Goal: Task Accomplishment & Management: Manage account settings

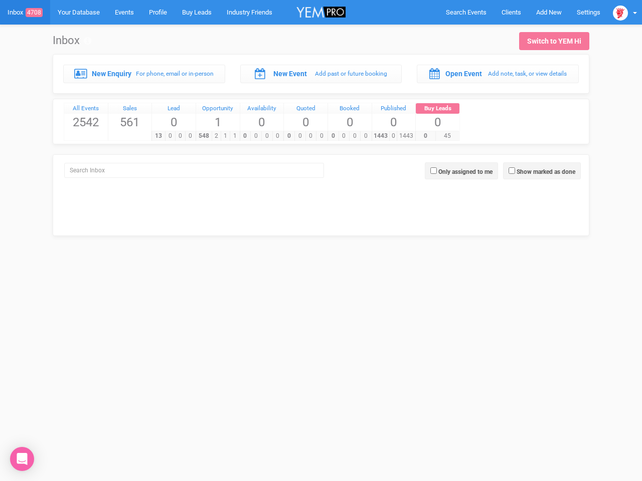
click at [321, 131] on div "0 0 0 0" at bounding box center [305, 136] width 44 height 10
click at [466, 12] on span "Search Events" at bounding box center [466, 13] width 41 height 8
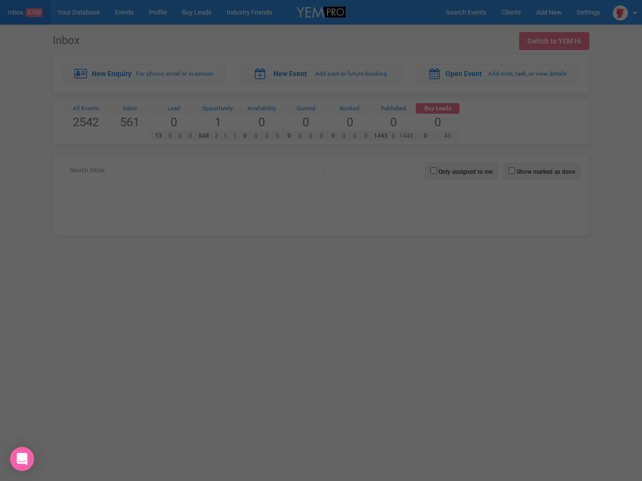
click at [0, 0] on div "Loading..." at bounding box center [0, 0] width 0 height 0
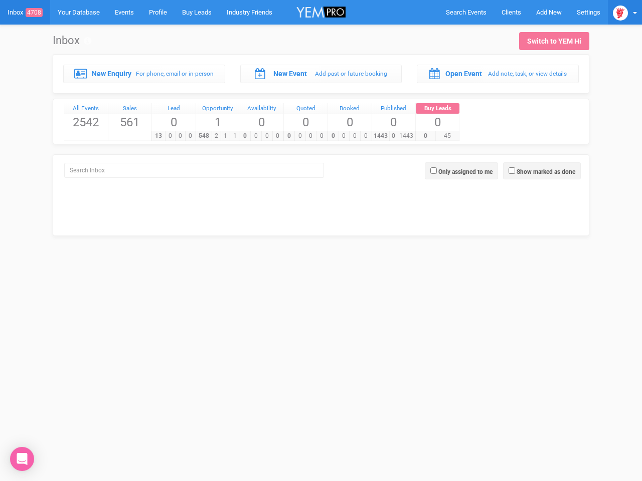
click at [625, 12] on img at bounding box center [620, 13] width 15 height 15
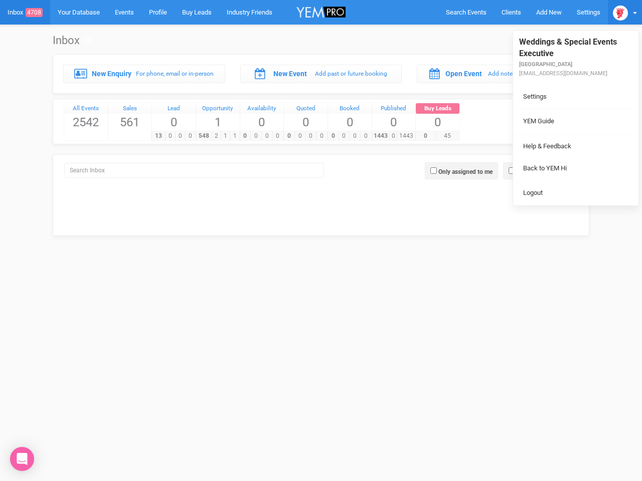
click at [542, 171] on li "Back to YEM Hi" at bounding box center [575, 169] width 125 height 20
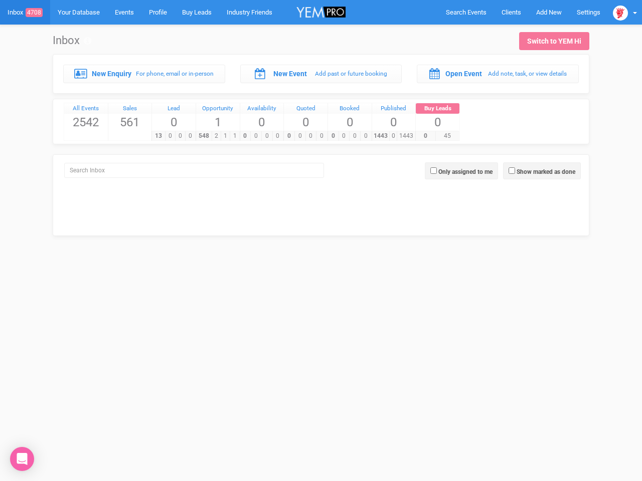
click at [461, 171] on label "Only assigned to me" at bounding box center [465, 172] width 54 height 9
click at [437, 171] on input "Only assigned to me" at bounding box center [433, 171] width 7 height 7
checkbox input "true"
click at [22, 459] on icon "Open Intercom Messenger" at bounding box center [22, 459] width 11 height 12
click at [321, 131] on div "0 0 0 0" at bounding box center [305, 136] width 44 height 10
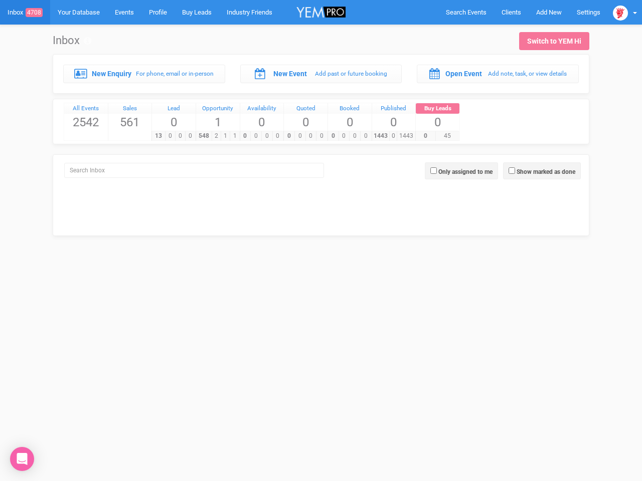
click at [321, 131] on div "0 0 0 0" at bounding box center [305, 136] width 44 height 10
click at [466, 12] on span "Search Events" at bounding box center [466, 13] width 41 height 8
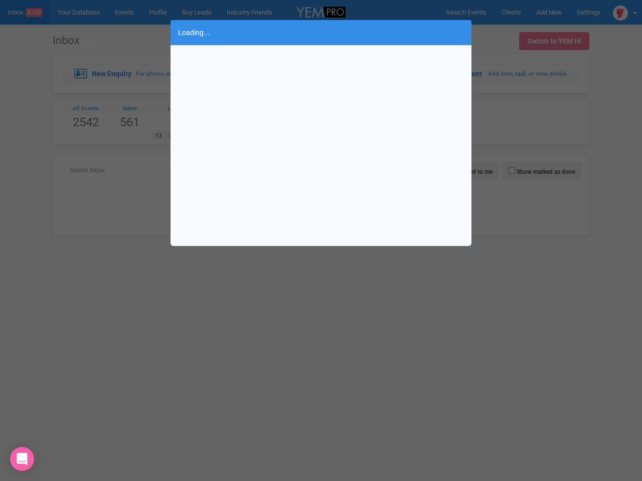
click at [549, 12] on div "Loading..." at bounding box center [321, 240] width 642 height 481
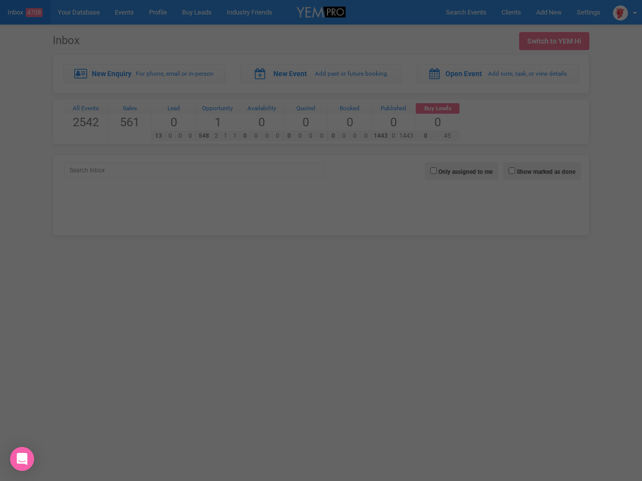
click at [625, 12] on div "Loading..." at bounding box center [321, 240] width 642 height 481
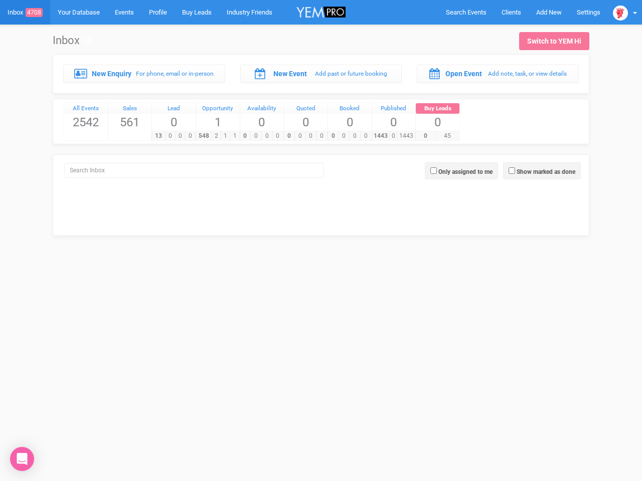
click at [542, 171] on label "Show marked as done" at bounding box center [546, 172] width 59 height 9
click at [515, 171] on input "Show marked as done" at bounding box center [512, 171] width 7 height 7
checkbox input "true"
click at [461, 171] on label "Only assigned to me" at bounding box center [465, 172] width 54 height 9
click at [437, 171] on input "Only assigned to me" at bounding box center [433, 171] width 7 height 7
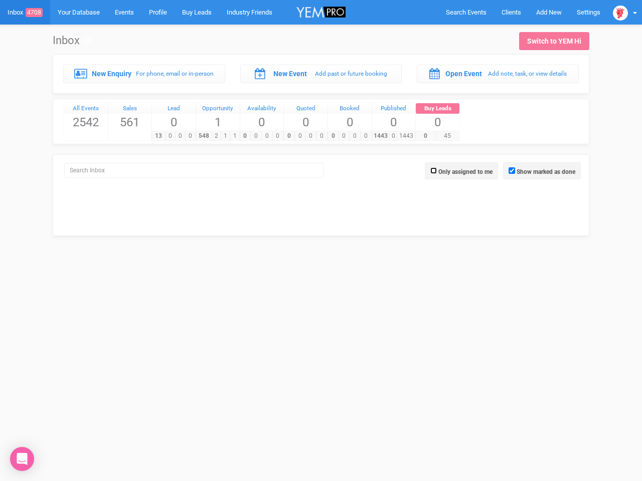
checkbox input "true"
click at [22, 459] on icon "Open Intercom Messenger" at bounding box center [22, 459] width 11 height 12
